Goal: Task Accomplishment & Management: Use online tool/utility

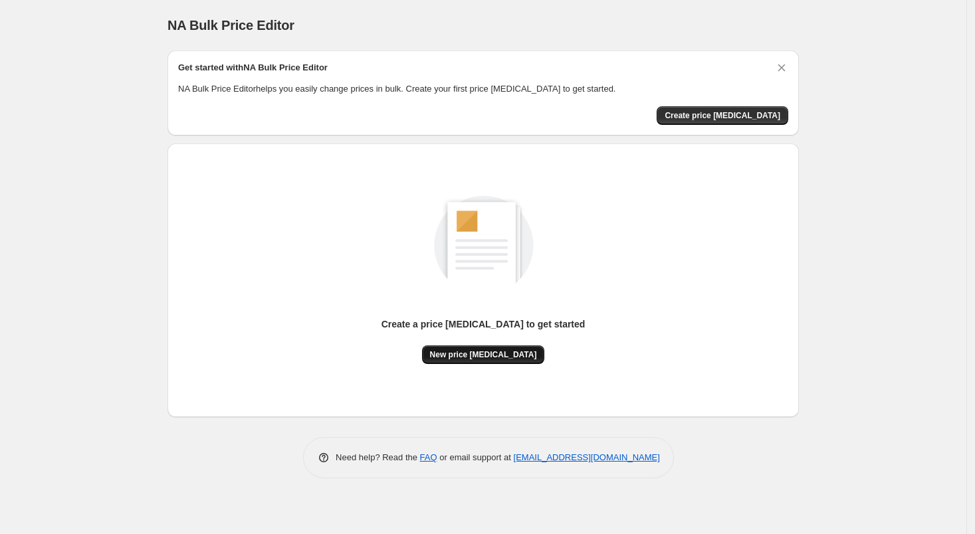
click at [468, 353] on span "New price [MEDICAL_DATA]" at bounding box center [483, 354] width 107 height 11
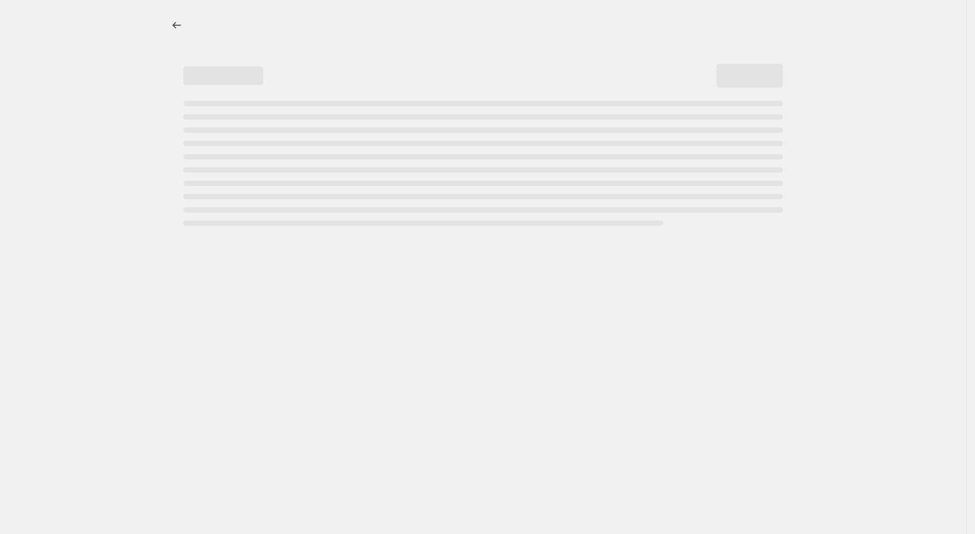
select select "percentage"
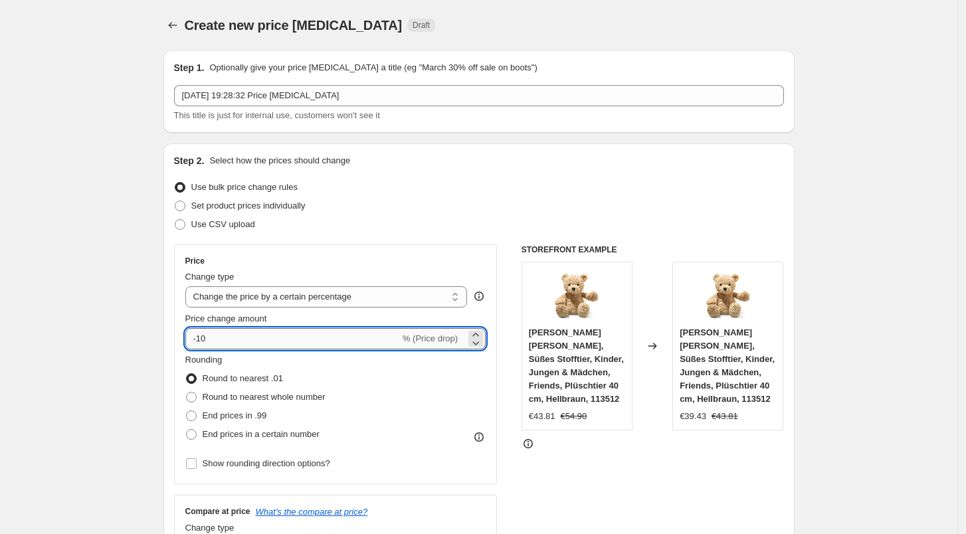
click at [266, 340] on input "-10" at bounding box center [292, 338] width 215 height 21
type input "-1"
type input "-3"
type input "-28"
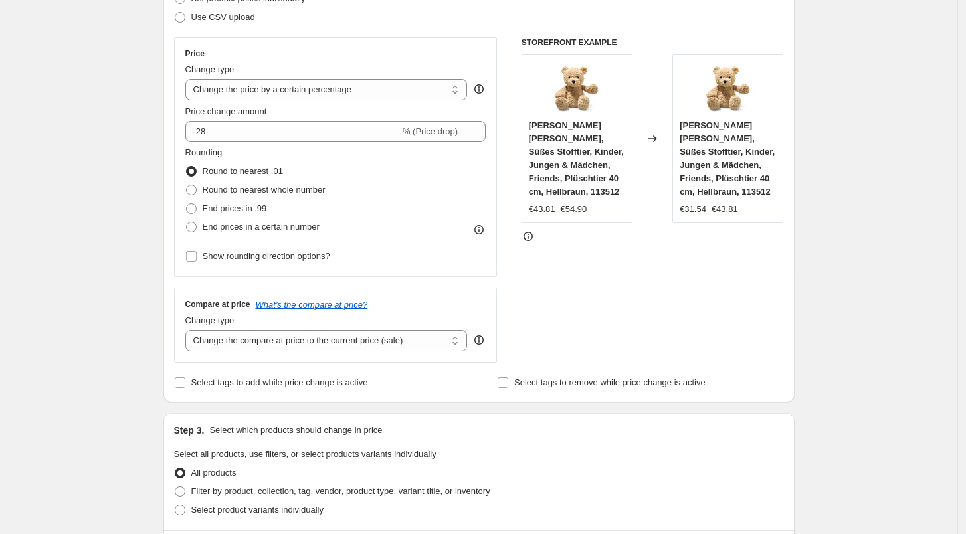
scroll to position [196, 0]
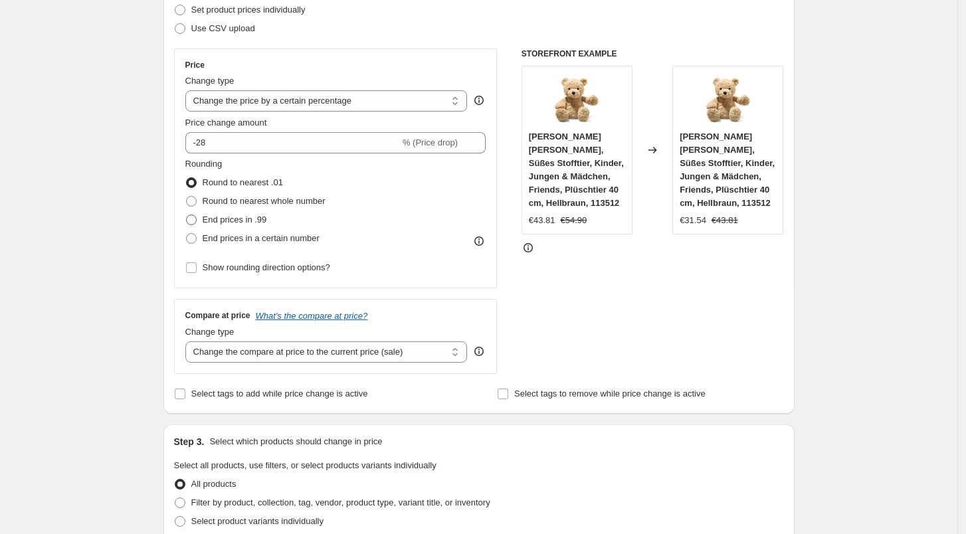
click at [235, 218] on span "End prices in .99" at bounding box center [235, 220] width 64 height 10
click at [187, 215] on input "End prices in .99" at bounding box center [186, 215] width 1 height 1
radio input "true"
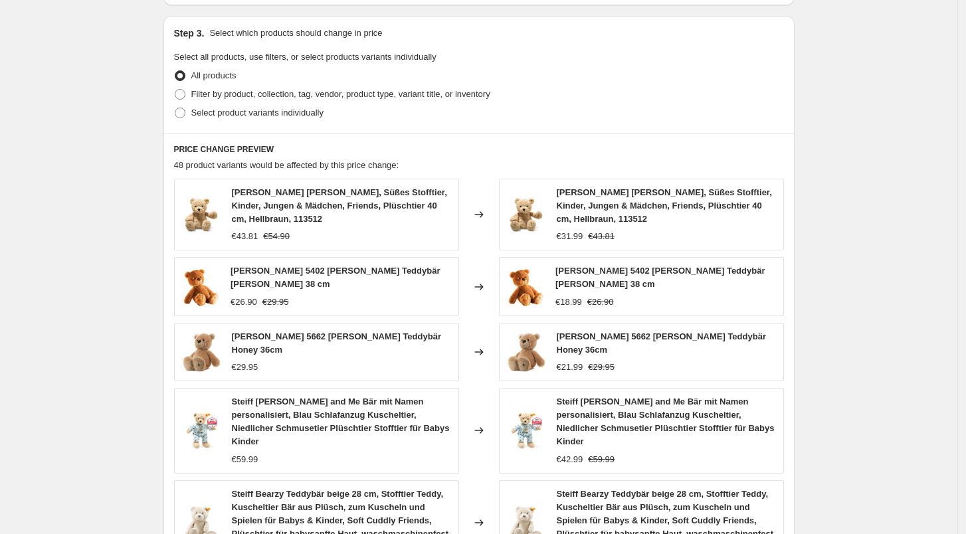
scroll to position [872, 0]
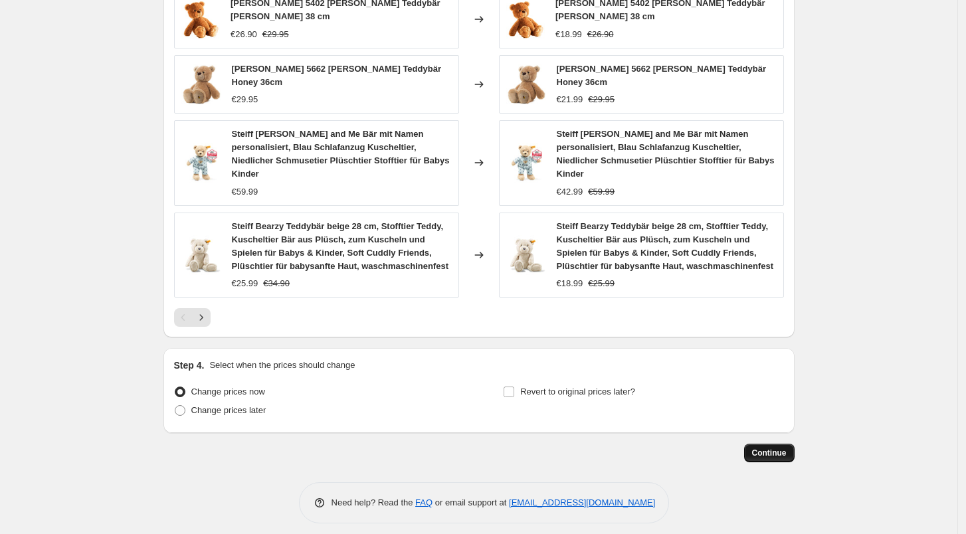
click at [787, 448] on span "Continue" at bounding box center [769, 453] width 35 height 11
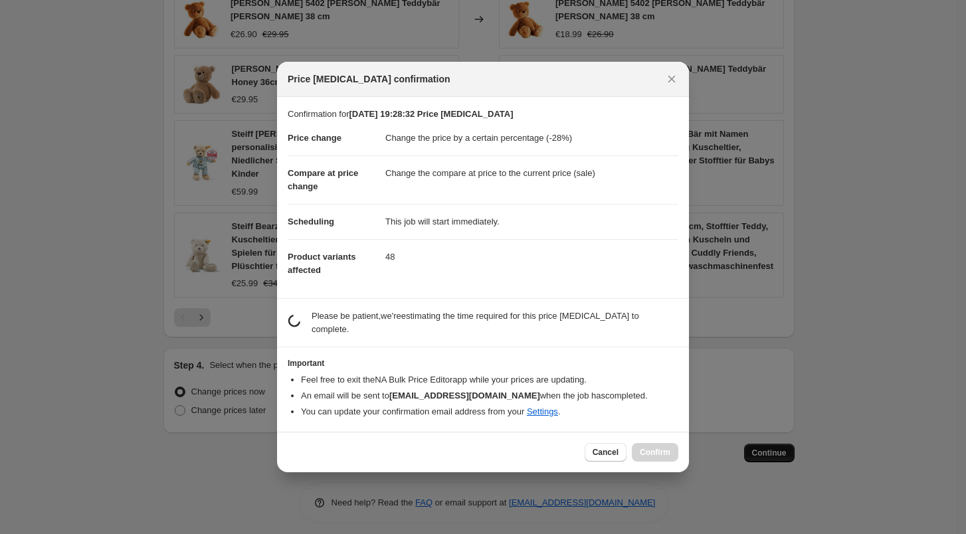
scroll to position [0, 0]
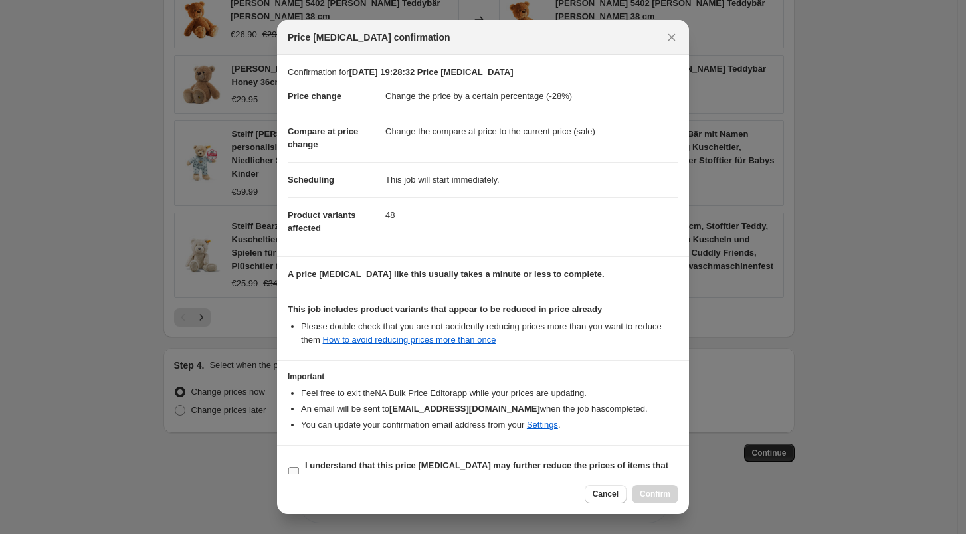
click at [356, 466] on b "I understand that this price change job may further reduce the prices of items …" at bounding box center [486, 471] width 363 height 23
click at [299, 467] on input "I understand that this price change job may further reduce the prices of items …" at bounding box center [293, 472] width 11 height 11
checkbox input "true"
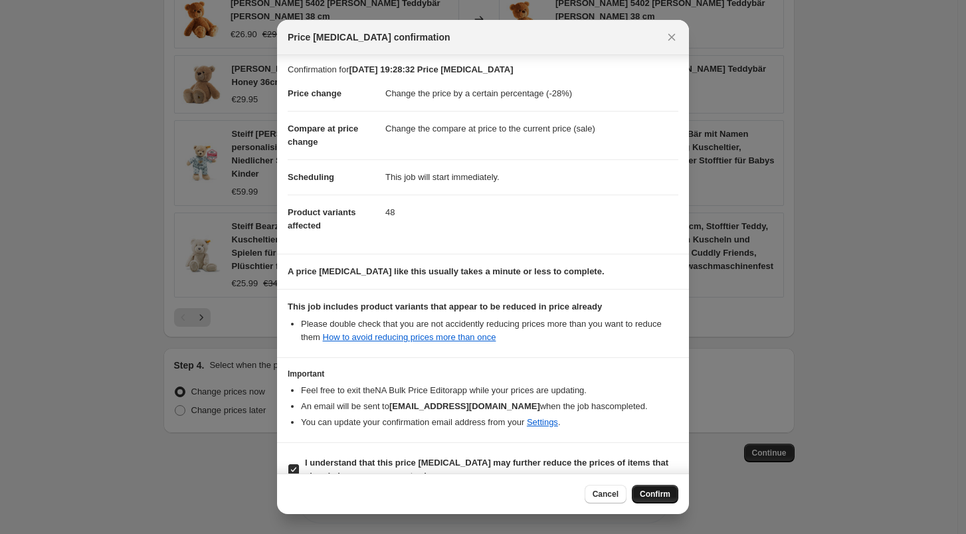
click at [658, 488] on button "Confirm" at bounding box center [655, 494] width 47 height 19
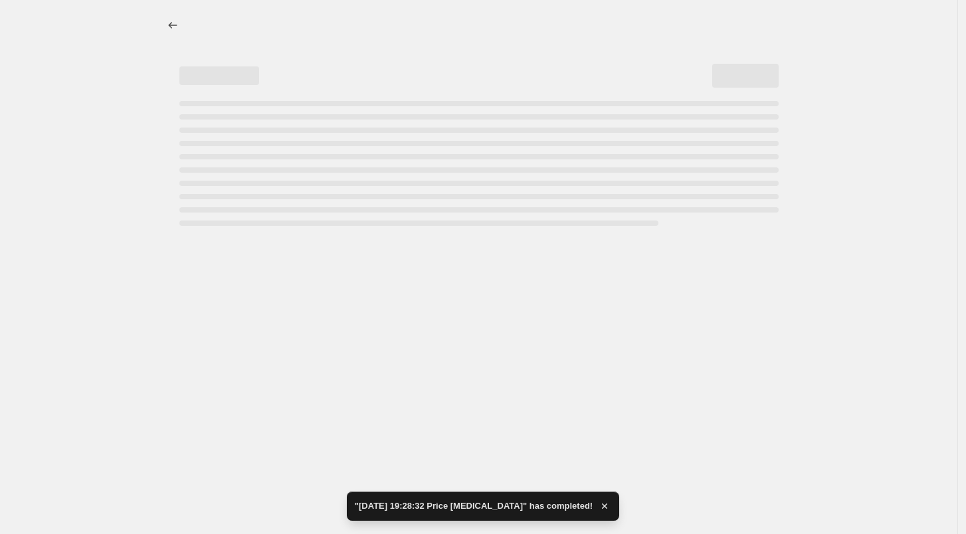
select select "percentage"
